Goal: Find specific page/section: Find specific page/section

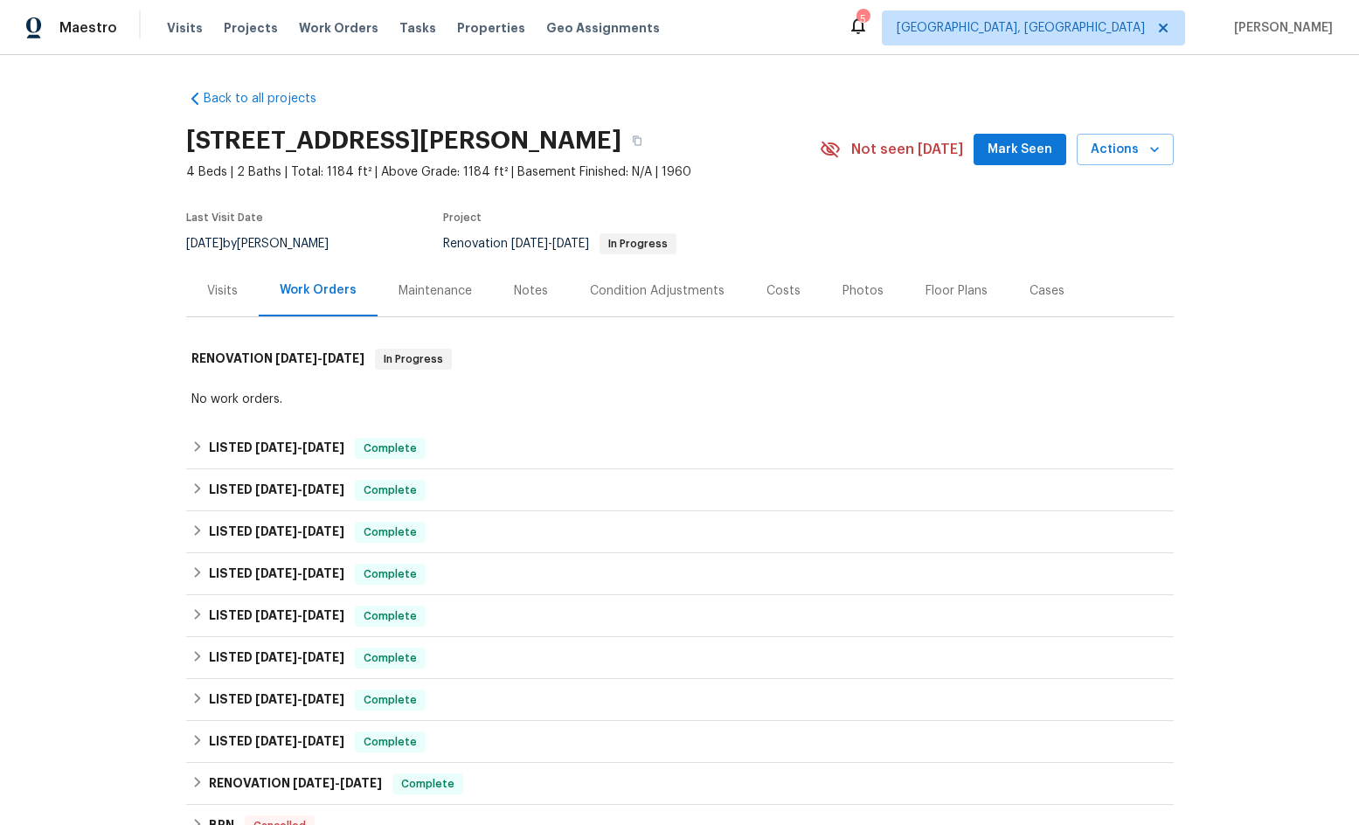
click at [234, 291] on div "Visits" at bounding box center [222, 291] width 73 height 52
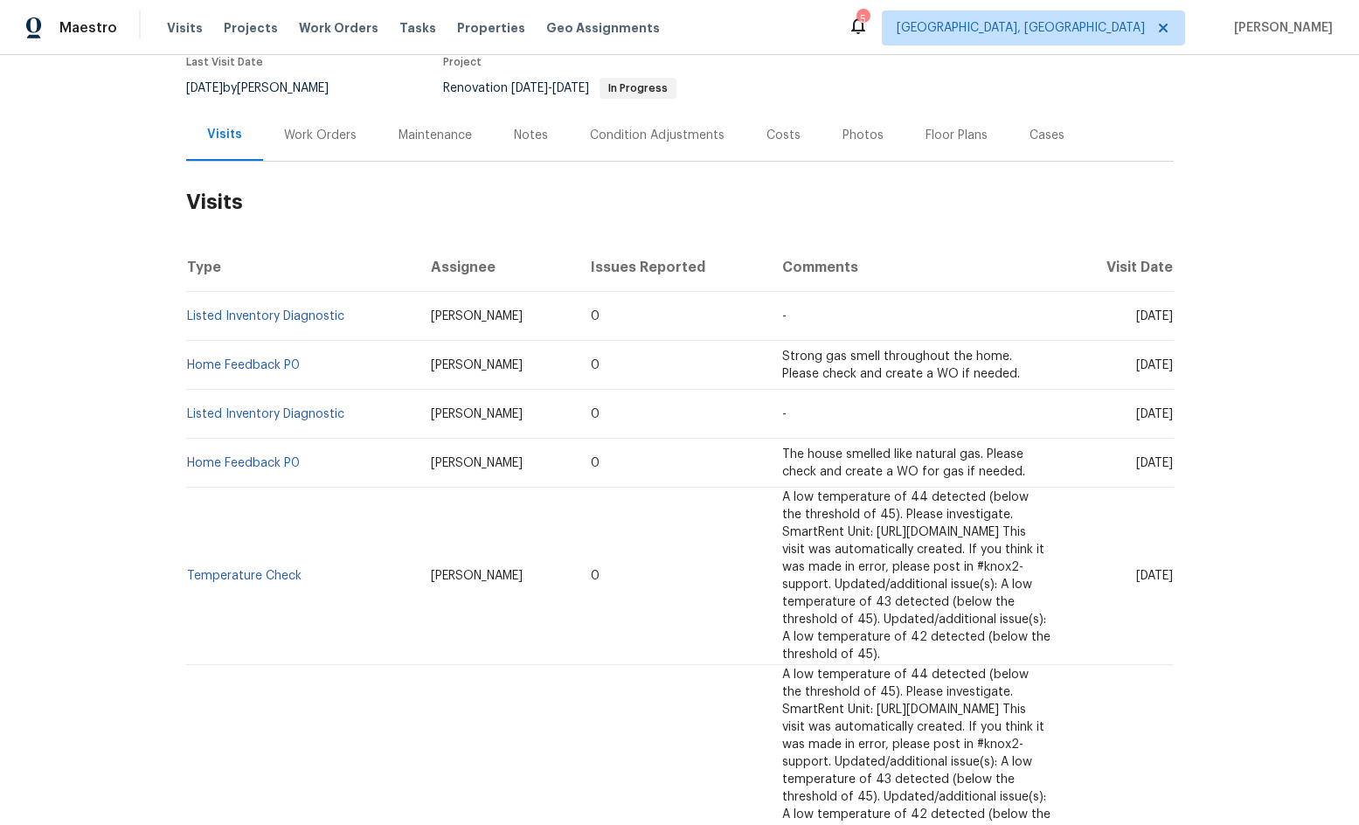
scroll to position [175, 0]
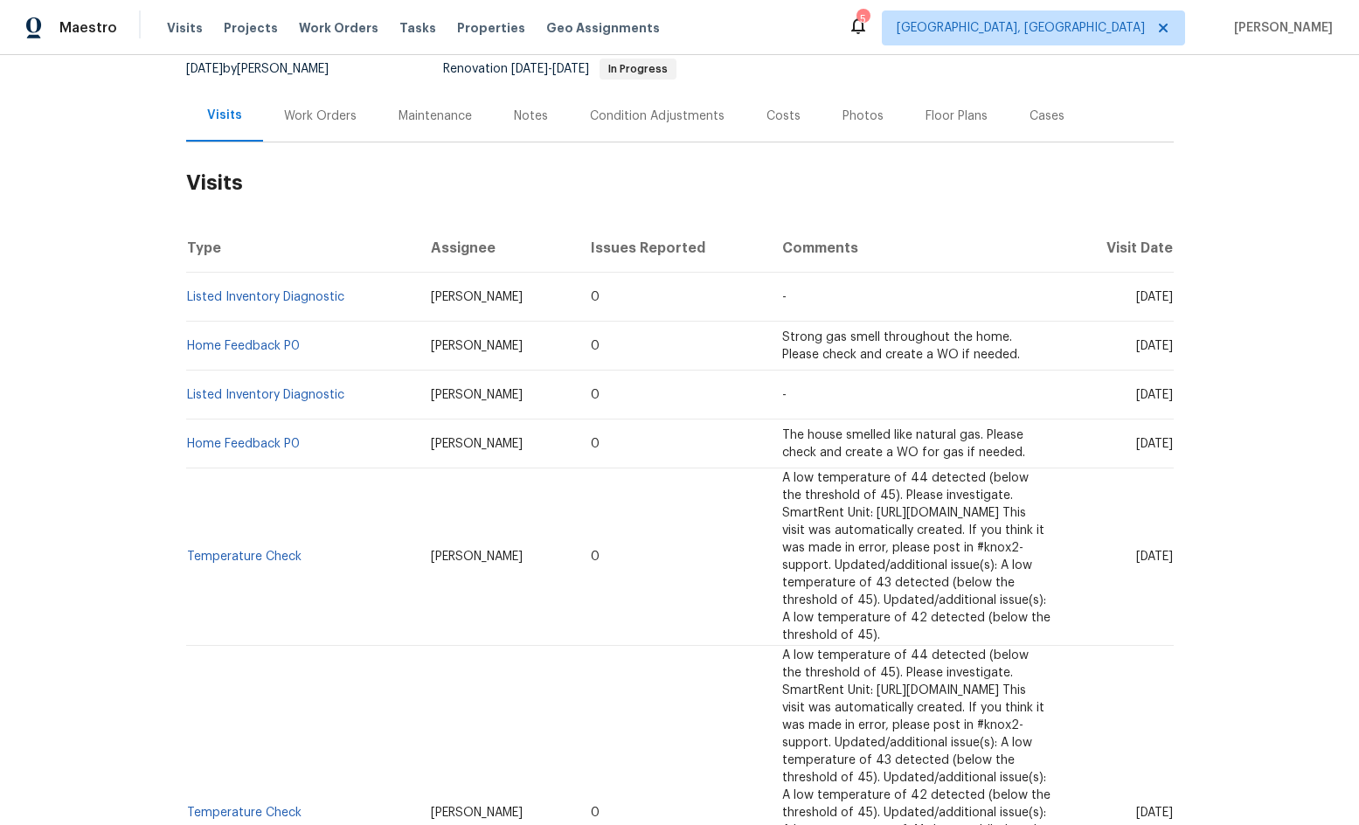
drag, startPoint x: 649, startPoint y: 480, endPoint x: 925, endPoint y: 603, distance: 301.7
click at [925, 603] on td "A low temperature of 44 detected (below the threshold of 45). Please investigat…" at bounding box center [916, 556] width 296 height 177
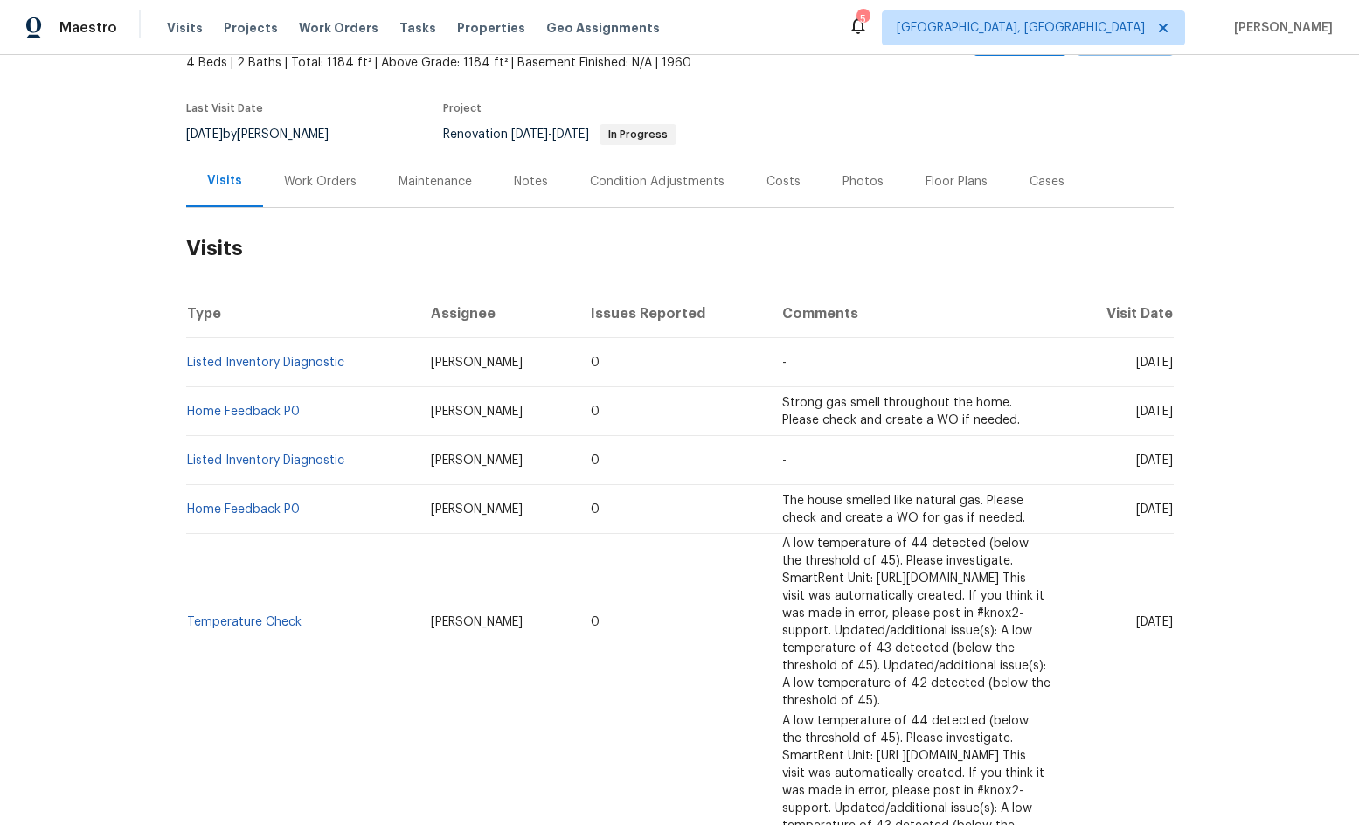
scroll to position [0, 0]
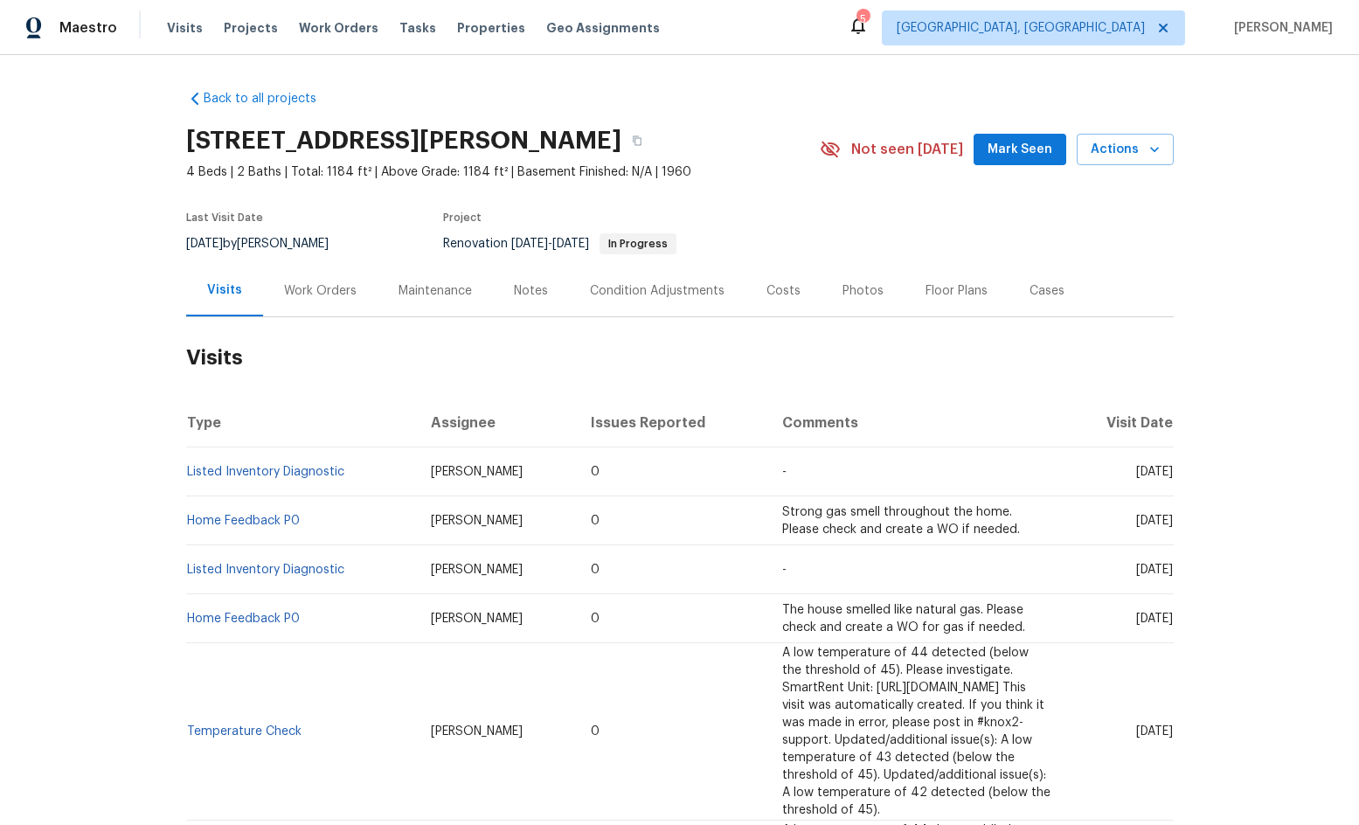
click at [288, 300] on div "Work Orders" at bounding box center [320, 291] width 115 height 52
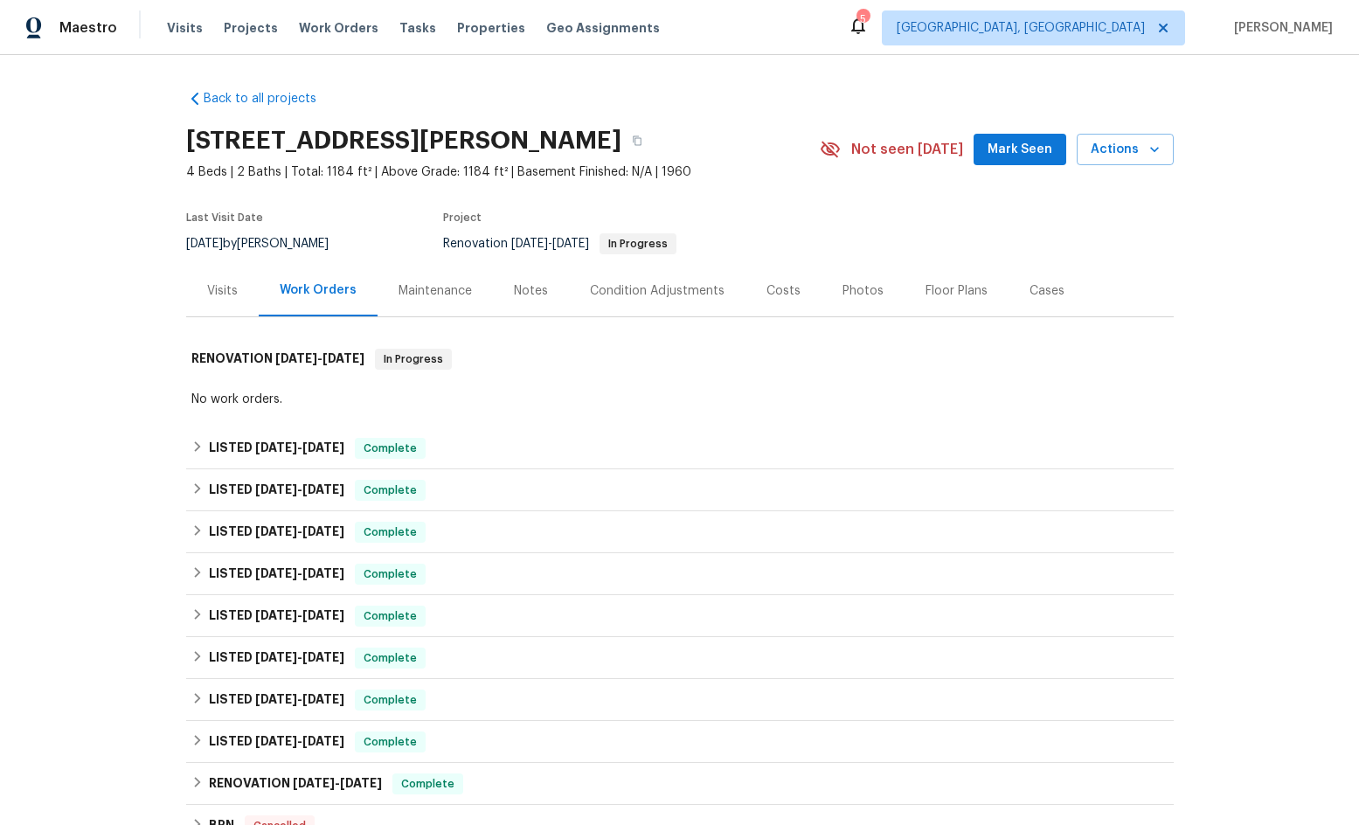
click at [430, 304] on div "Maintenance" at bounding box center [435, 291] width 115 height 52
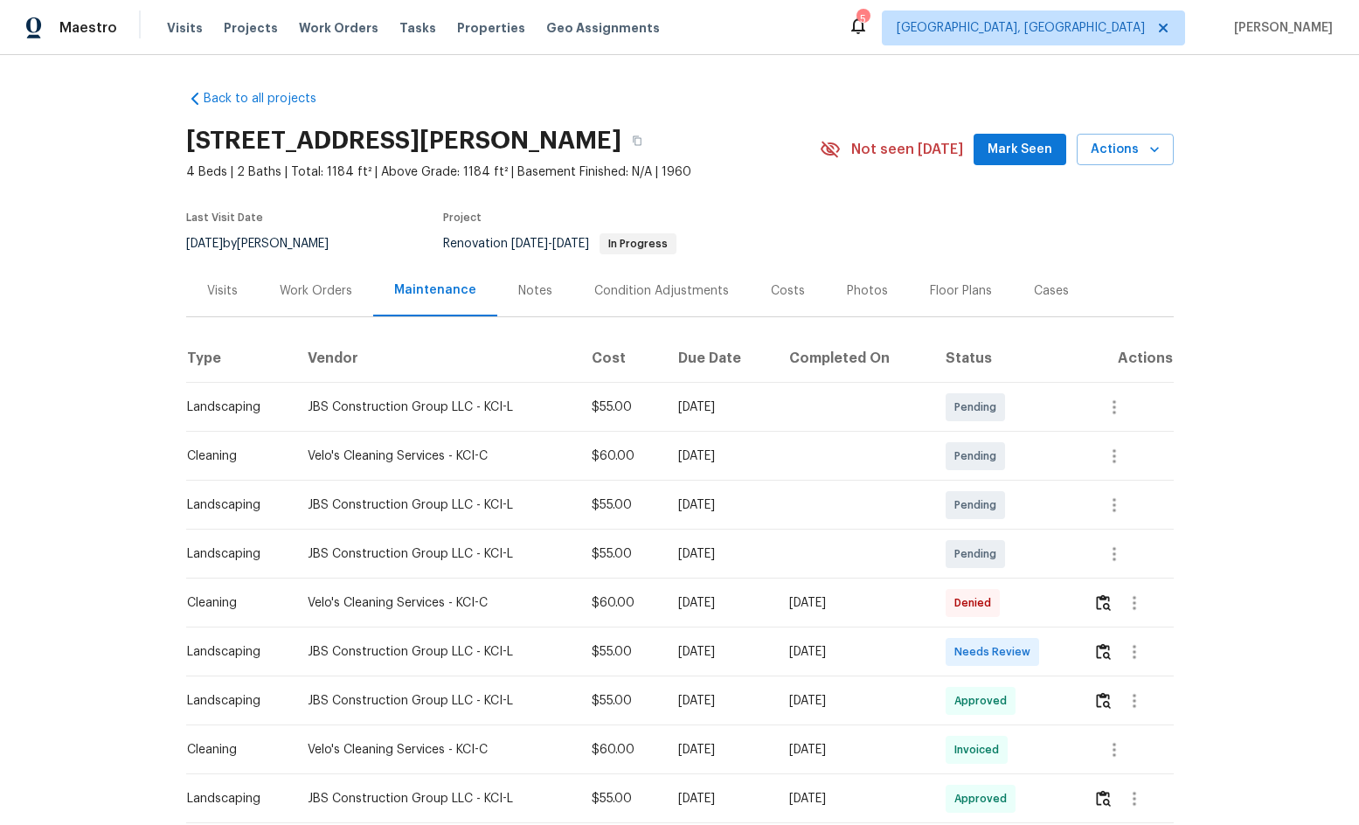
click at [209, 302] on div "Visits" at bounding box center [222, 291] width 73 height 52
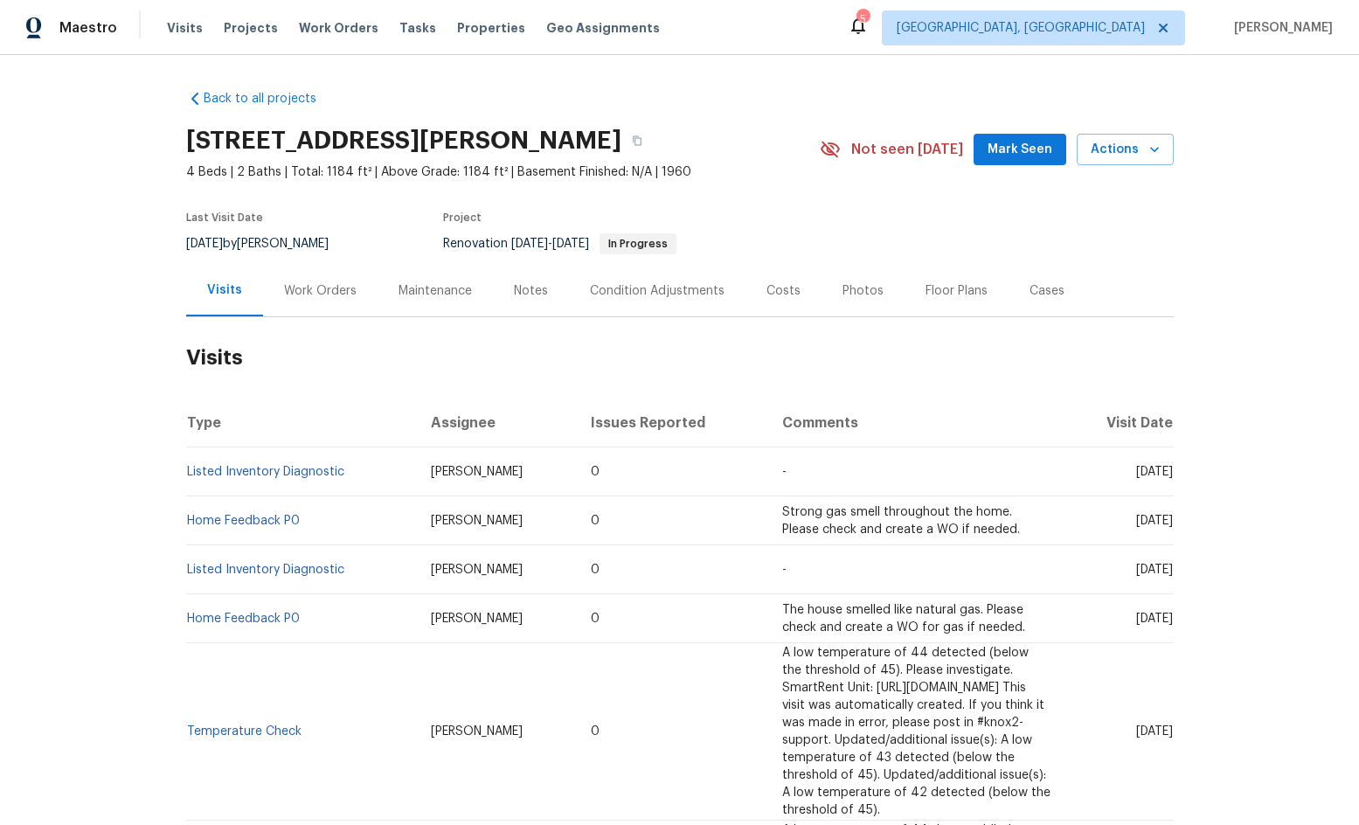
click at [310, 309] on div "Work Orders" at bounding box center [320, 291] width 115 height 52
